Goal: Information Seeking & Learning: Understand process/instructions

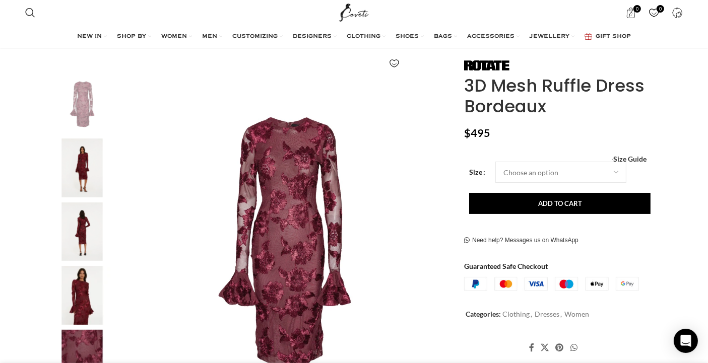
scroll to position [134, 0]
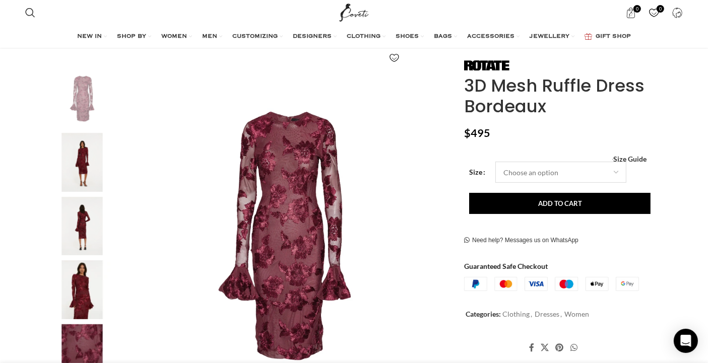
click at [518, 174] on select "Choose an option 4 UK 6 UK 8 UK 10 UK 12 UK 14 UK" at bounding box center [560, 172] width 131 height 21
select select "14-uk"
click at [497, 164] on select "Choose an option 4 UK 6 UK 8 UK 10 UK 12 UK 14 UK" at bounding box center [560, 172] width 131 height 21
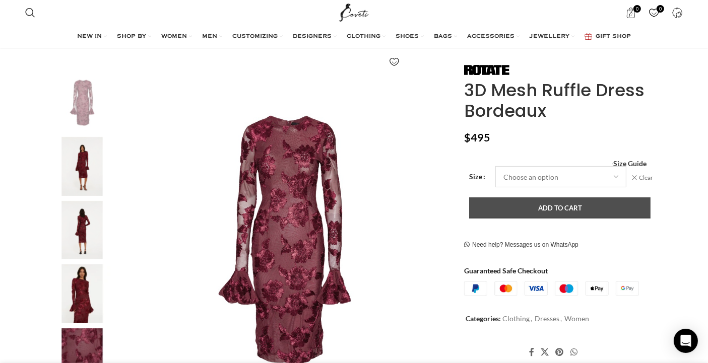
scroll to position [129, 0]
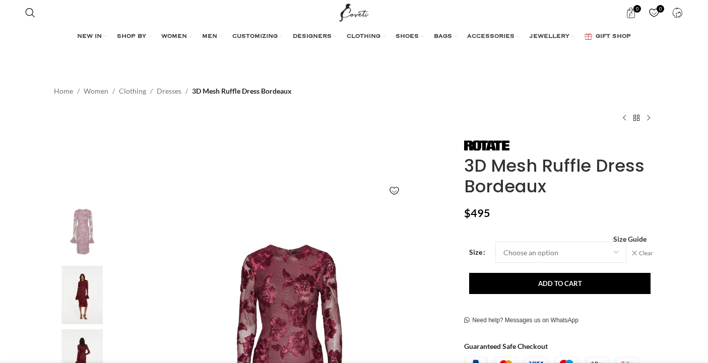
select select "14-[GEOGRAPHIC_DATA]"
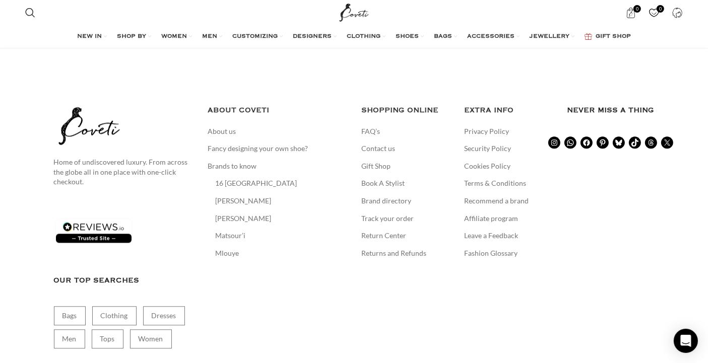
scroll to position [2321, 0]
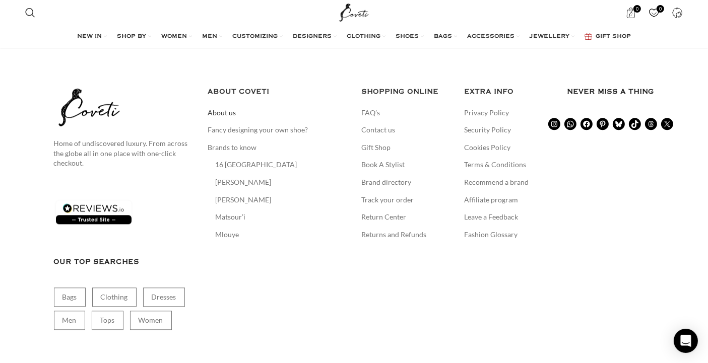
click at [224, 118] on link "About us" at bounding box center [222, 113] width 29 height 10
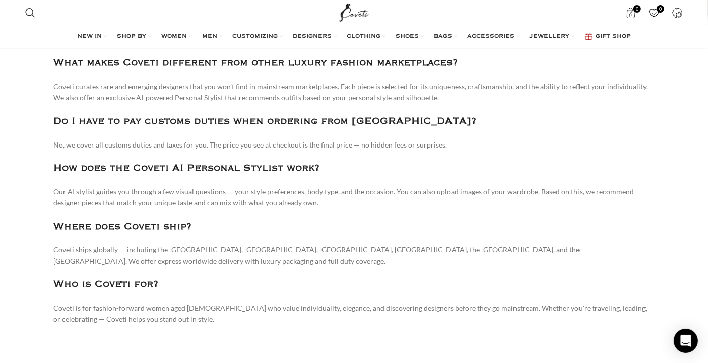
scroll to position [1707, 0]
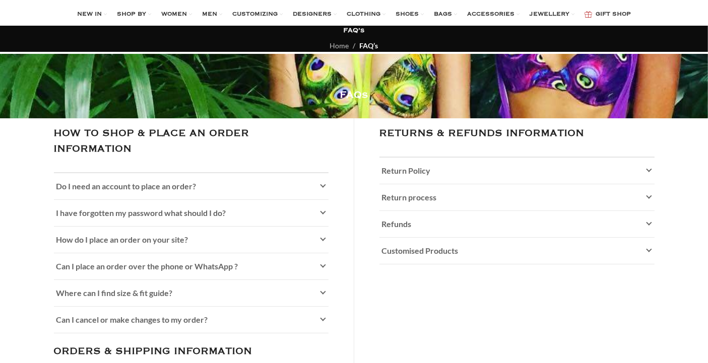
scroll to position [112, 0]
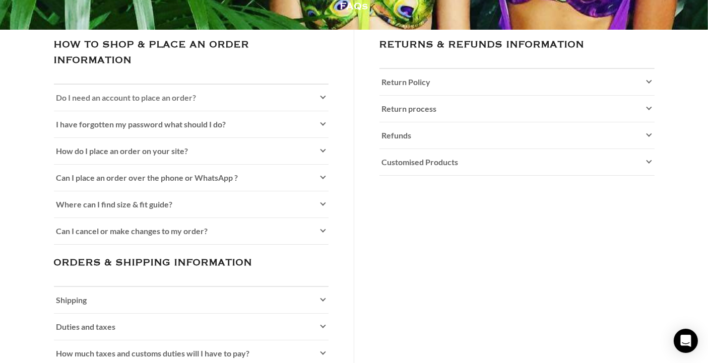
click at [324, 101] on icon at bounding box center [323, 98] width 6 height 6
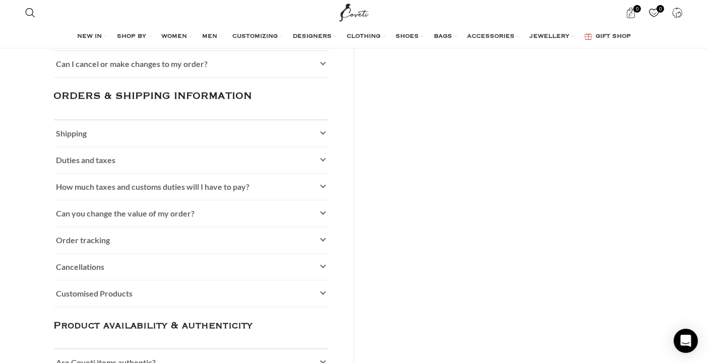
scroll to position [336, 0]
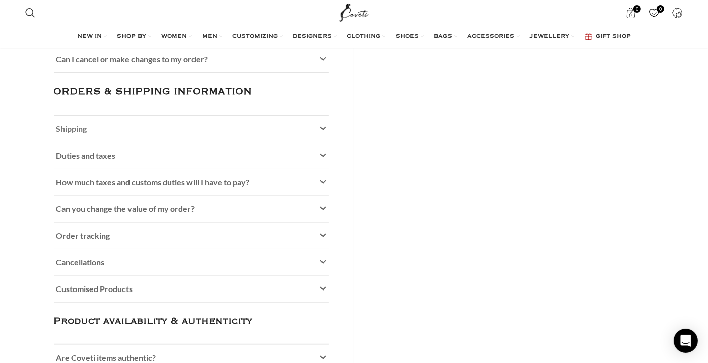
click at [322, 140] on link "Shipping" at bounding box center [191, 129] width 275 height 26
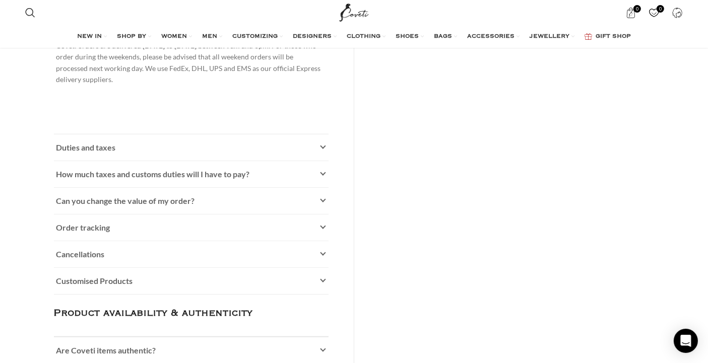
scroll to position [447, 0]
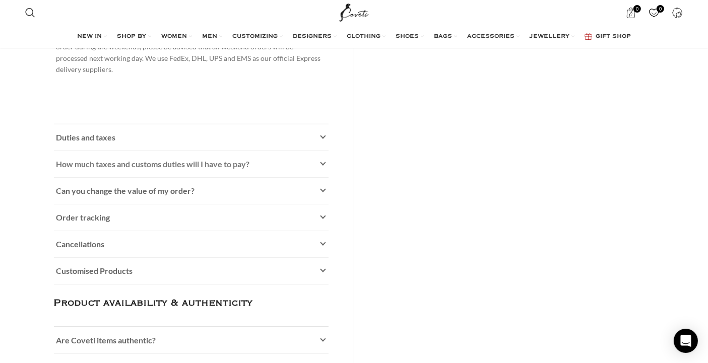
click at [321, 167] on icon at bounding box center [323, 164] width 6 height 6
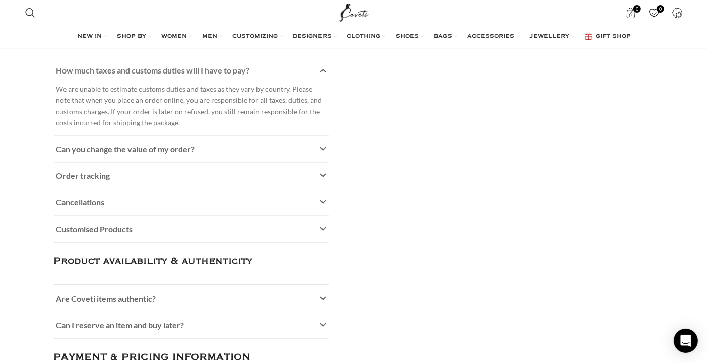
click at [207, 98] on p "We are unable to estimate customs duties and taxes as they vary by country. Ple…" at bounding box center [191, 106] width 270 height 45
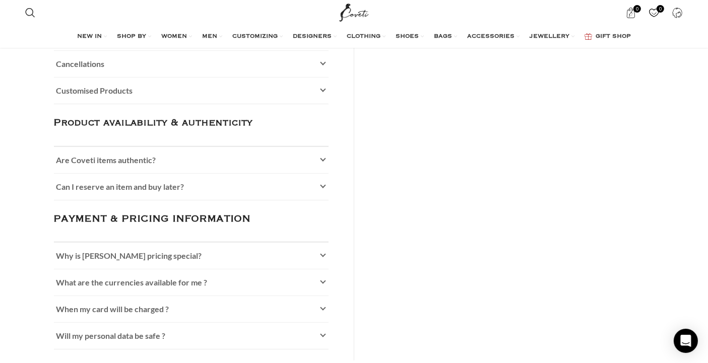
scroll to position [627, 0]
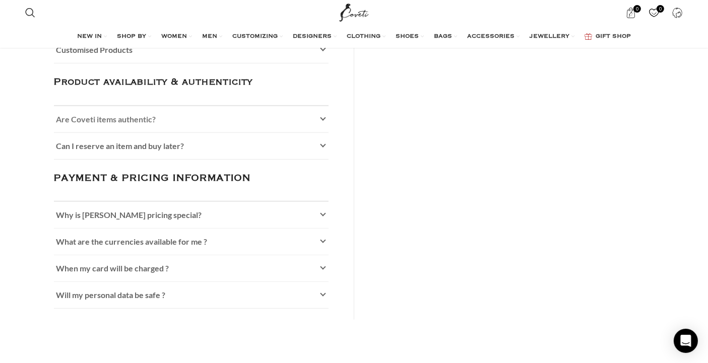
click at [322, 122] on icon at bounding box center [323, 119] width 6 height 6
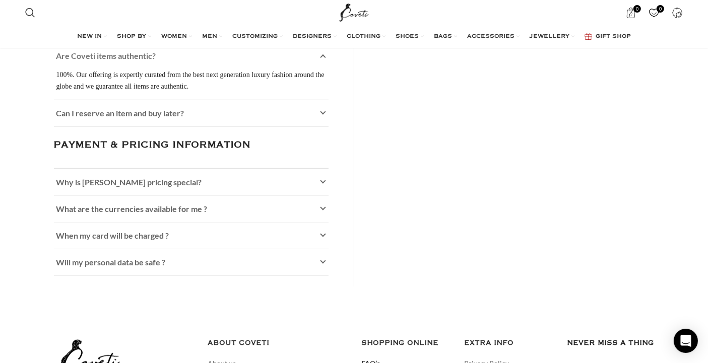
scroll to position [716, 0]
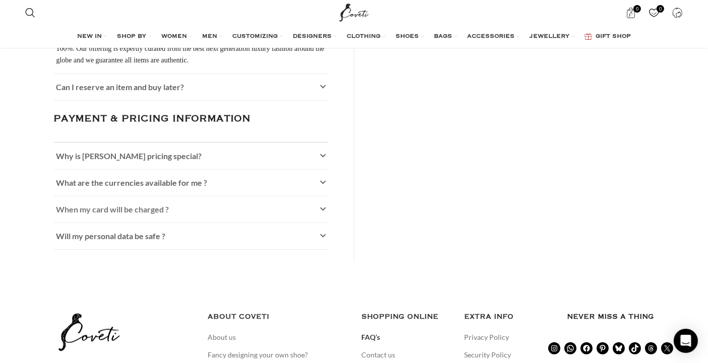
click at [320, 213] on icon at bounding box center [323, 210] width 6 height 6
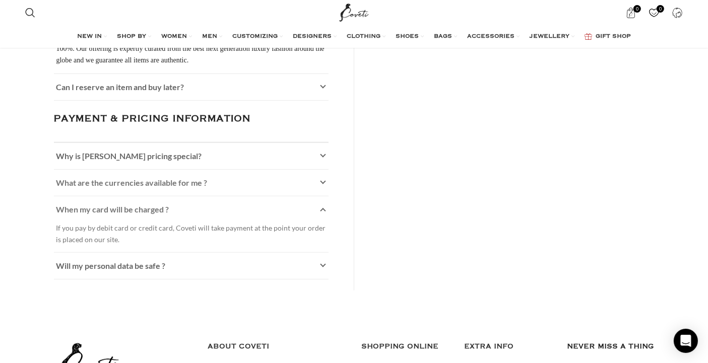
click at [321, 191] on link "What are the currencies available for me ?" at bounding box center [191, 183] width 275 height 26
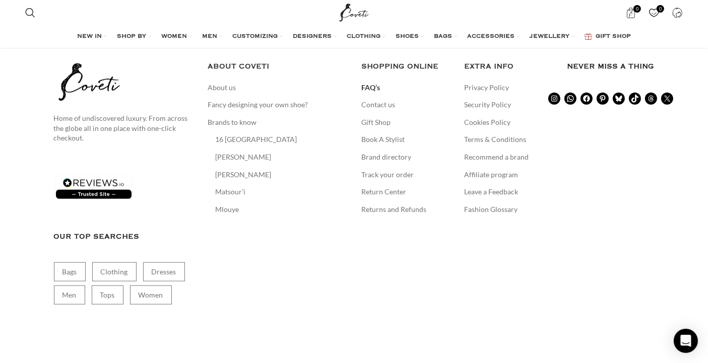
scroll to position [1034, 0]
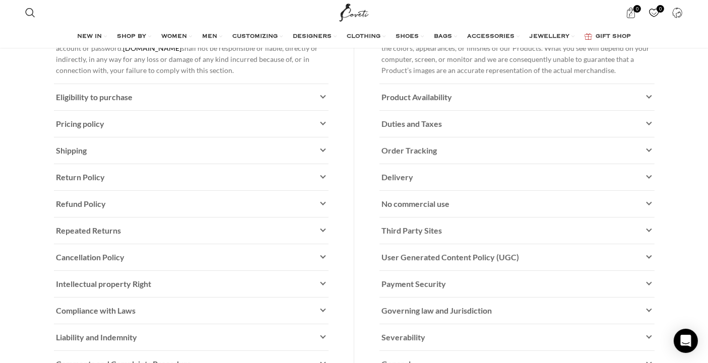
scroll to position [358, 0]
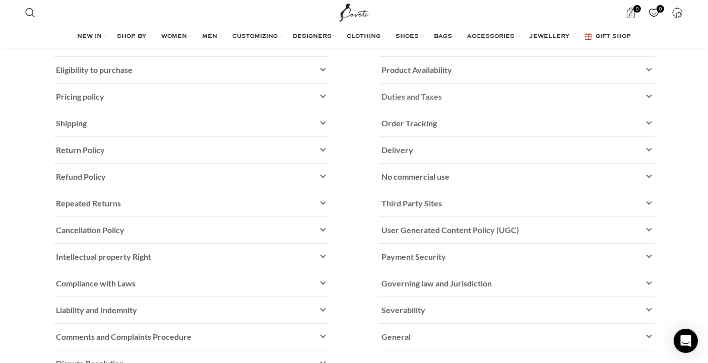
click at [651, 110] on link "Duties and Taxes" at bounding box center [516, 97] width 275 height 26
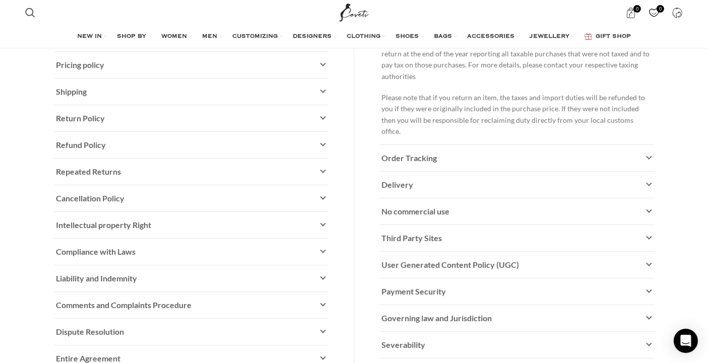
scroll to position [400, 0]
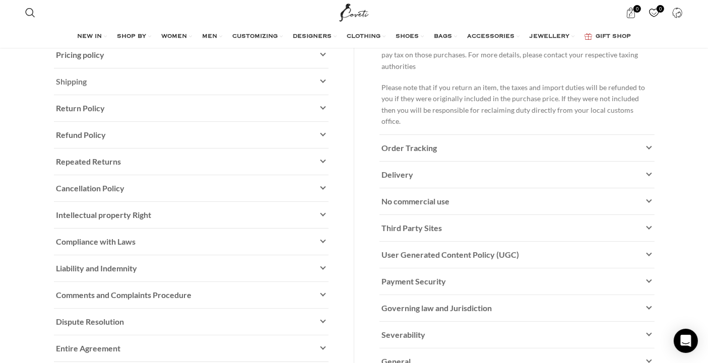
click at [325, 95] on link "Shipping" at bounding box center [191, 82] width 275 height 26
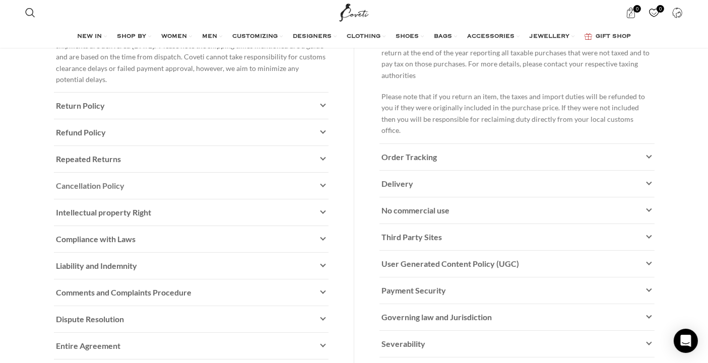
scroll to position [381, 0]
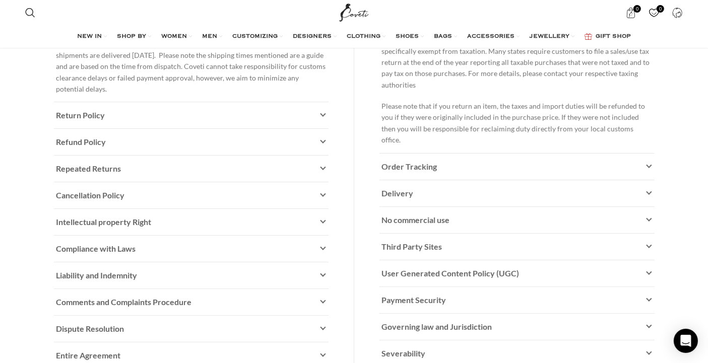
click at [14, 222] on div "Terms & Conditions Home Terms & Conditions Terms & Conditions These terms and c…" at bounding box center [354, 50] width 708 height 767
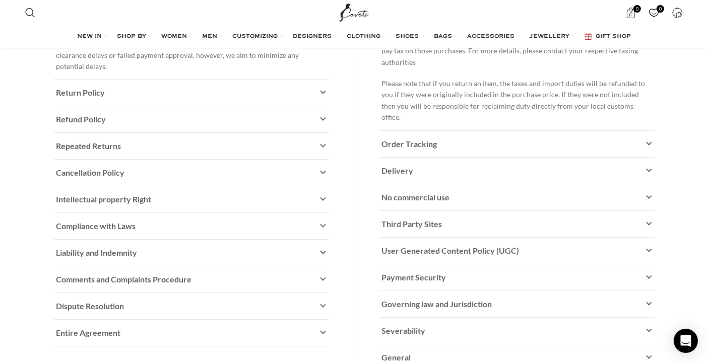
scroll to position [471, 0]
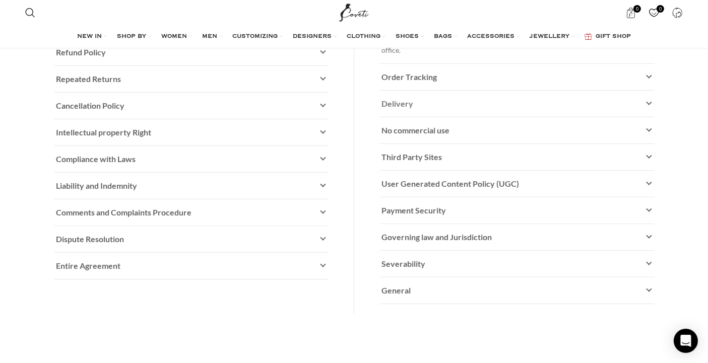
click at [647, 107] on icon at bounding box center [649, 104] width 6 height 6
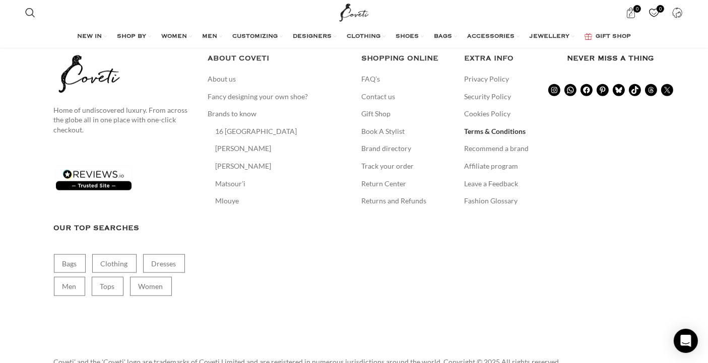
scroll to position [1057, 0]
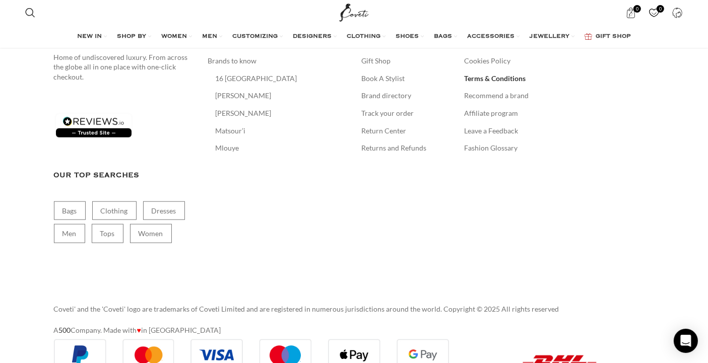
click at [379, 49] on link "Contact us" at bounding box center [379, 44] width 35 height 10
